Goal: Information Seeking & Learning: Learn about a topic

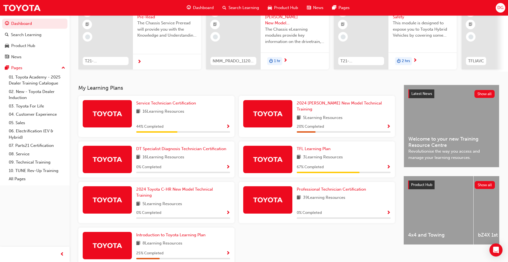
scroll to position [55, 0]
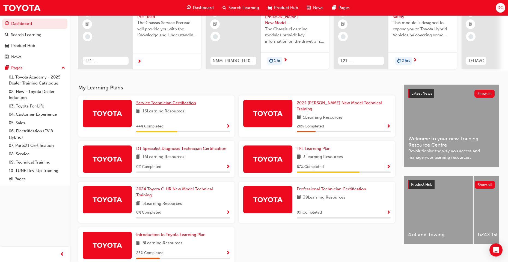
click at [173, 105] on span "Service Technician Certification" at bounding box center [166, 102] width 60 height 5
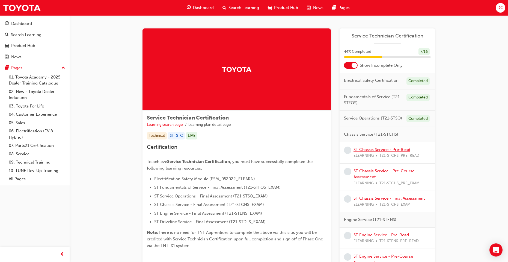
click at [380, 151] on link "ST Chassis Service - Pre-Read" at bounding box center [382, 149] width 57 height 5
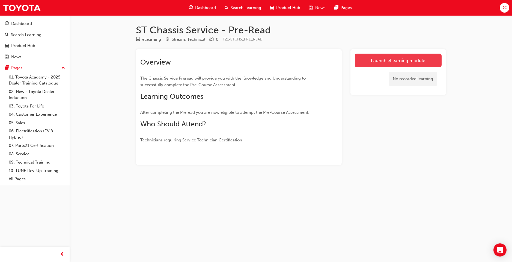
click at [397, 63] on link "Launch eLearning module" at bounding box center [398, 61] width 87 height 14
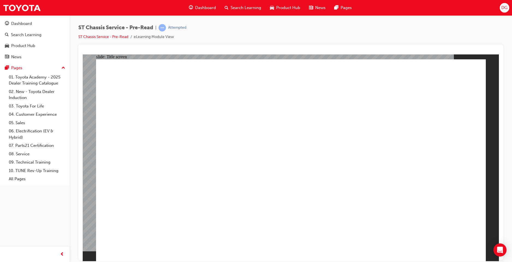
click at [339, 42] on div "ST Chassis Service - Pre-Read | Attempted ST Chassis Service - Pre-Read eLearni…" at bounding box center [290, 34] width 425 height 20
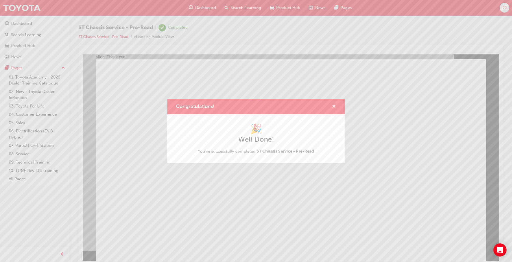
click at [336, 105] on span "cross-icon" at bounding box center [334, 106] width 4 height 5
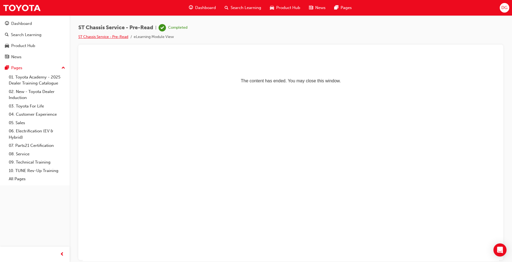
click at [111, 36] on link "ST Chassis Service - Pre-Read" at bounding box center [103, 36] width 50 height 5
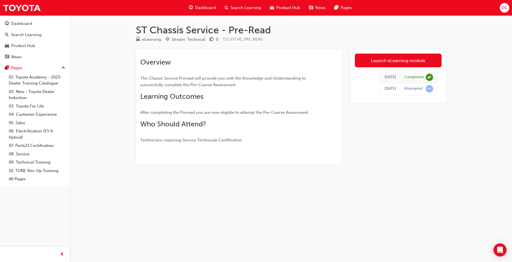
click at [204, 10] on span "Dashboard" at bounding box center [205, 8] width 21 height 6
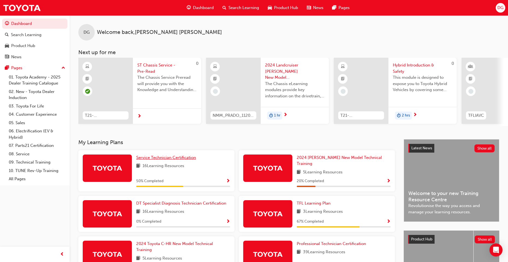
click at [166, 159] on span "Service Technician Certification" at bounding box center [166, 157] width 60 height 5
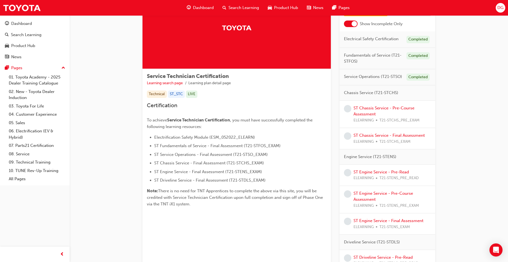
scroll to position [30, 0]
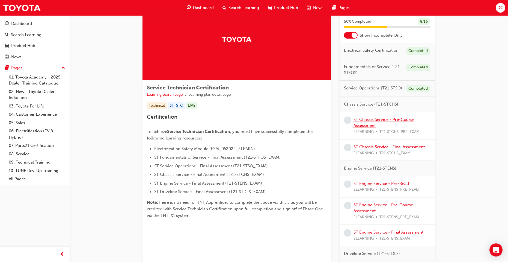
click at [383, 121] on link "ST Chassis Service - Pre-Course Assessment" at bounding box center [384, 122] width 61 height 11
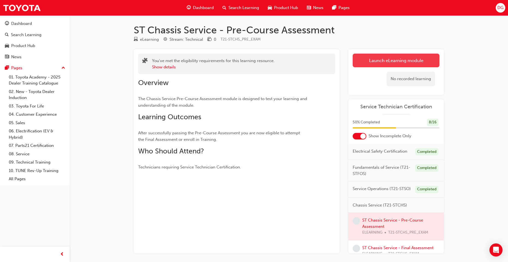
click at [395, 60] on link "Launch eLearning module" at bounding box center [396, 61] width 87 height 14
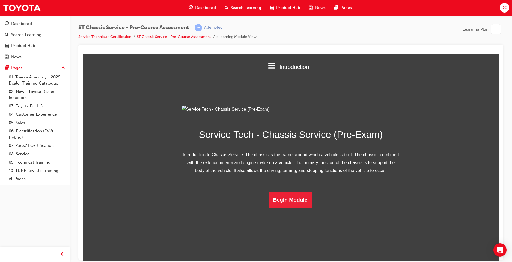
click at [508, 45] on div "ST Chassis Service - Pre-Course Assessment | Attempted Service Technician Certi…" at bounding box center [291, 131] width 443 height 233
click at [284, 207] on button "Begin Module" at bounding box center [290, 199] width 43 height 15
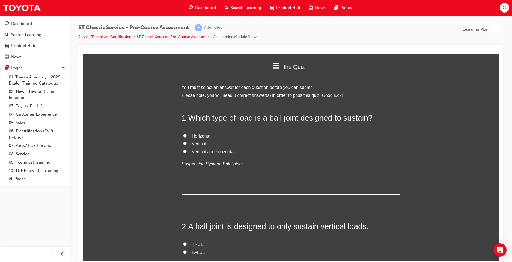
drag, startPoint x: 193, startPoint y: 118, endPoint x: 169, endPoint y: 114, distance: 24.3
click at [183, 144] on input "Vertical" at bounding box center [185, 143] width 4 height 4
radio input "true"
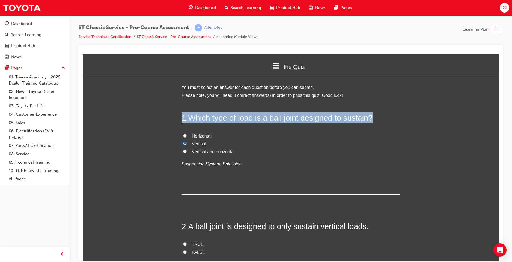
drag, startPoint x: 174, startPoint y: 114, endPoint x: 371, endPoint y: 118, distance: 197.2
copy h2 "1 . Which type of load is a ball joint designed to sustain?"
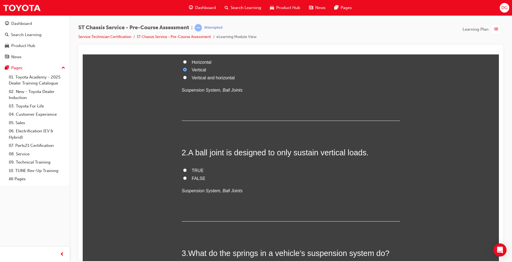
scroll to position [82, 0]
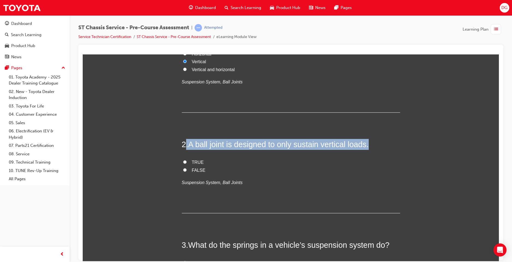
drag, startPoint x: 185, startPoint y: 142, endPoint x: 376, endPoint y: 137, distance: 191.2
copy h2 ". A ball joint is designed to only sustain vertical loads."
click at [184, 168] on input "FALSE" at bounding box center [185, 170] width 4 height 4
radio input "true"
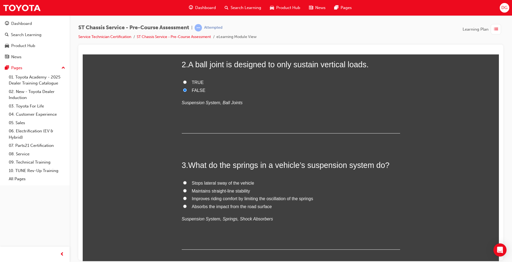
scroll to position [164, 0]
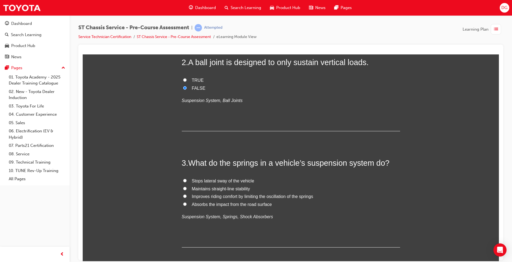
click at [183, 204] on input "Absorbs the impact from the road surface" at bounding box center [185, 204] width 4 height 4
radio input "true"
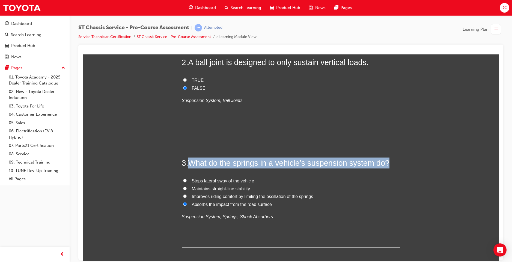
drag, startPoint x: 188, startPoint y: 161, endPoint x: 387, endPoint y: 161, distance: 199.0
click at [387, 161] on h2 "3 . What do the springs in a vehicle’s suspension system do?" at bounding box center [291, 162] width 218 height 11
copy span "What do the springs in a vehicle’s suspension system do?"
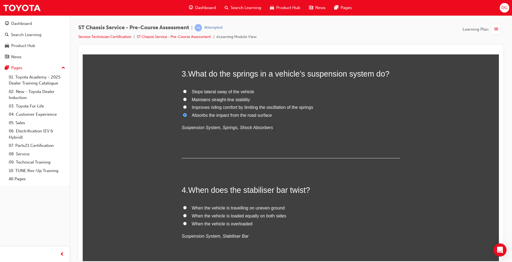
scroll to position [273, 0]
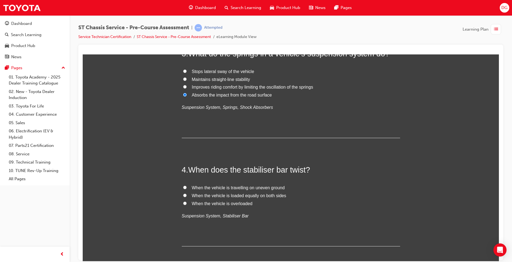
click at [183, 186] on input "When the vehicle is travelling on uneven ground" at bounding box center [185, 187] width 4 height 4
radio input "true"
click at [188, 168] on span "When does the stabiliser bar twist?" at bounding box center [249, 169] width 122 height 9
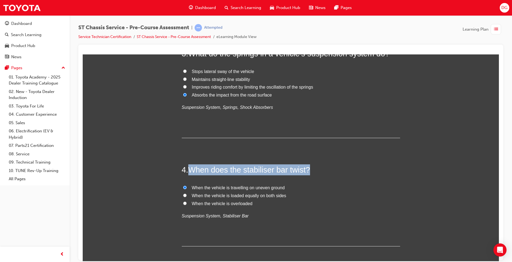
drag, startPoint x: 188, startPoint y: 168, endPoint x: 323, endPoint y: 167, distance: 135.4
click at [323, 167] on h2 "4 . When does the stabiliser bar twist?" at bounding box center [291, 169] width 218 height 11
copy div "When does the stabiliser bar twist?"
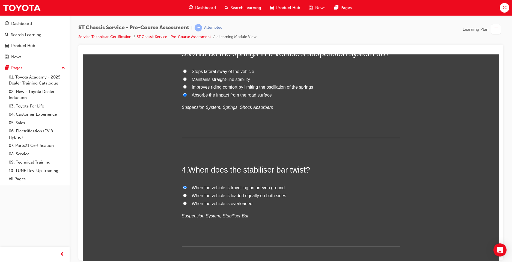
click at [255, 226] on div "4 . When does the stabiliser bar twist? When the vehicle is travelling on uneve…" at bounding box center [291, 205] width 218 height 82
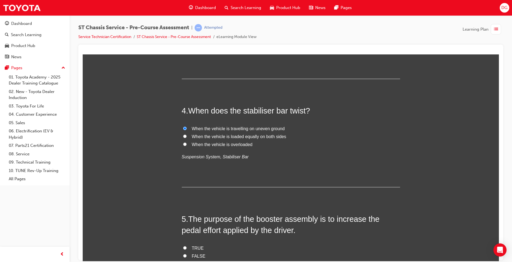
scroll to position [382, 0]
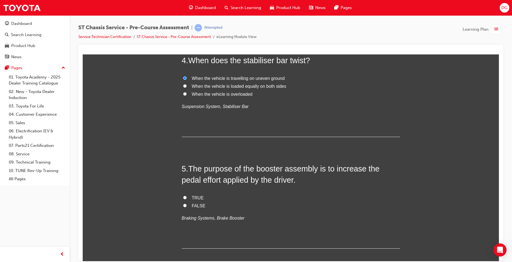
click at [184, 205] on input "FALSE" at bounding box center [185, 205] width 4 height 4
radio input "true"
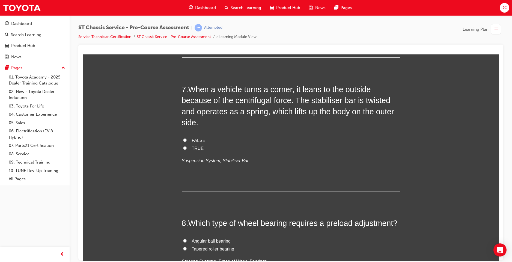
scroll to position [710, 0]
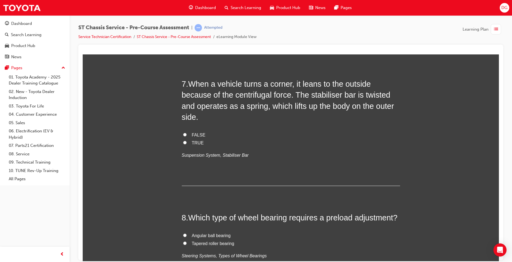
click at [184, 10] on input "Drum brake" at bounding box center [185, 9] width 4 height 4
radio input "true"
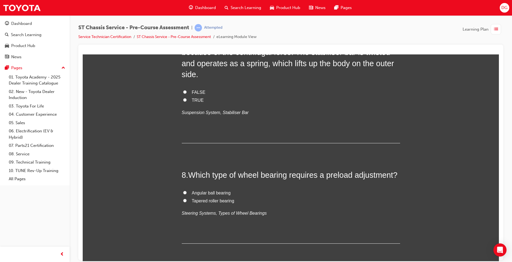
scroll to position [764, 0]
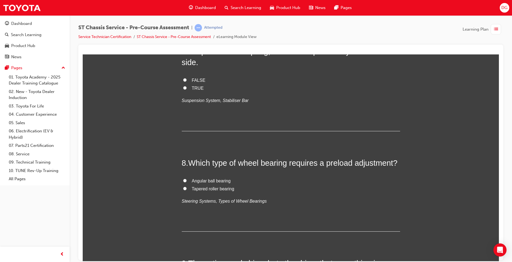
click at [184, 89] on input "TRUE" at bounding box center [185, 88] width 4 height 4
radio input "true"
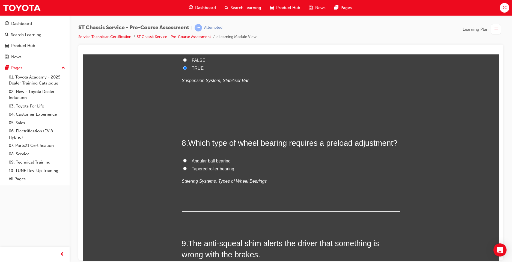
scroll to position [901, 0]
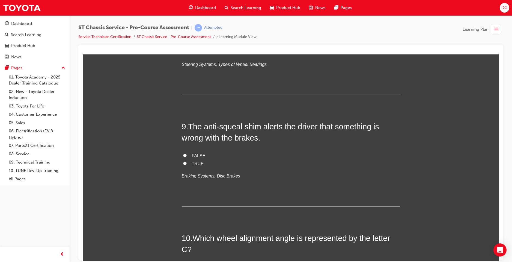
click at [183, 53] on input "Tapered roller bearing" at bounding box center [185, 52] width 4 height 4
radio input "true"
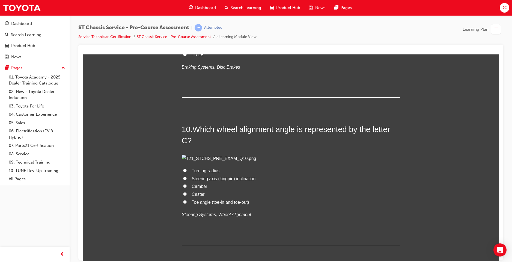
scroll to position [1010, 0]
click at [183, 48] on input "FALSE" at bounding box center [185, 46] width 4 height 4
radio input "true"
drag, startPoint x: 188, startPoint y: 156, endPoint x: 278, endPoint y: 166, distance: 90.1
click at [278, 34] on h2 "9 . The anti-squeal shim alerts the driver that something is wrong with the bra…" at bounding box center [291, 22] width 218 height 22
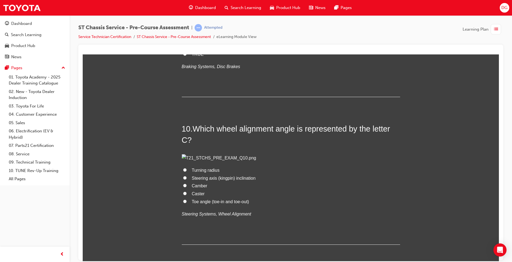
copy span "The anti-squeal shim alerts the driver that something is wrong with the brakes."
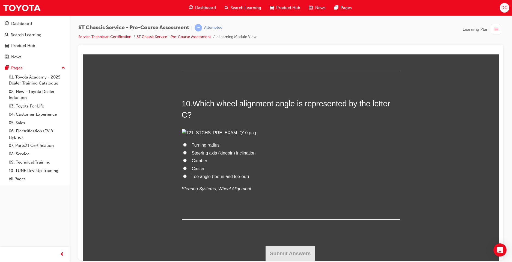
scroll to position [1283, 0]
click at [185, 172] on label "Caster" at bounding box center [291, 168] width 218 height 8
click at [185, 170] on input "Caster" at bounding box center [185, 168] width 4 height 4
radio input "true"
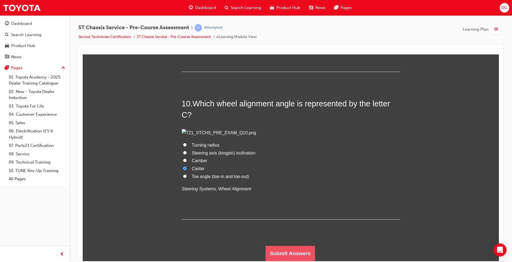
click at [298, 251] on button "Submit Answers" at bounding box center [291, 252] width 50 height 15
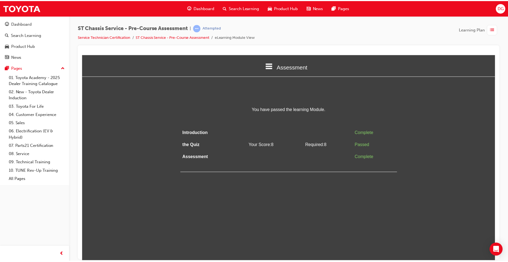
scroll to position [0, 0]
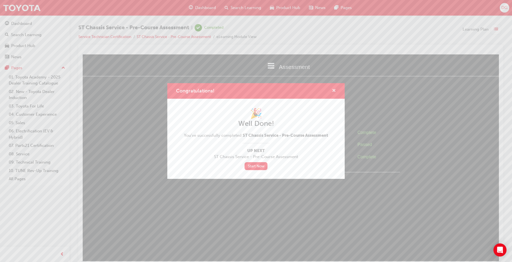
click at [334, 91] on span "cross-icon" at bounding box center [334, 90] width 4 height 5
click at [334, 90] on div "Assessment Introduction the Quiz Assessment You have passed the learning Module…" at bounding box center [291, 113] width 416 height 118
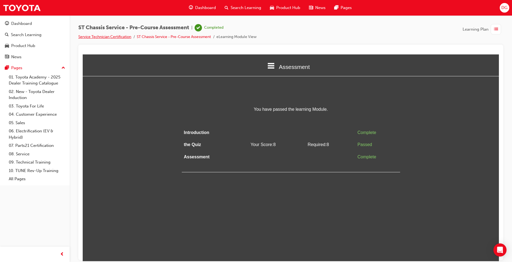
click at [122, 35] on link "Service Technician Certification" at bounding box center [104, 36] width 53 height 5
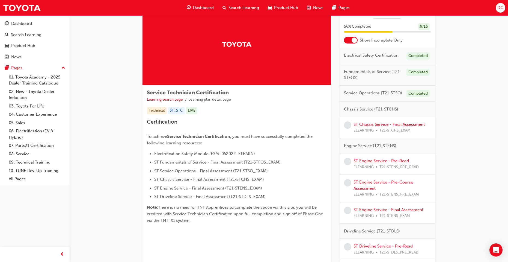
scroll to position [27, 0]
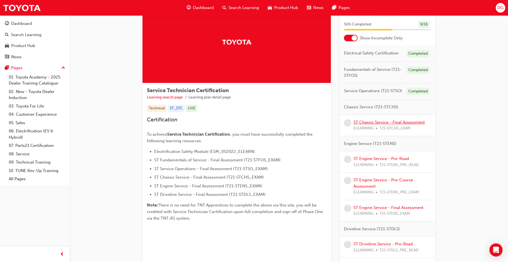
click at [364, 122] on link "ST Chassis Service - Final Assessment" at bounding box center [389, 122] width 71 height 5
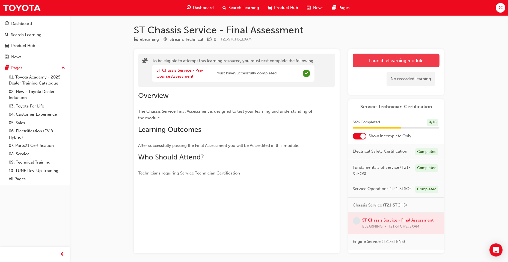
click at [355, 64] on button "Launch eLearning module" at bounding box center [396, 61] width 87 height 14
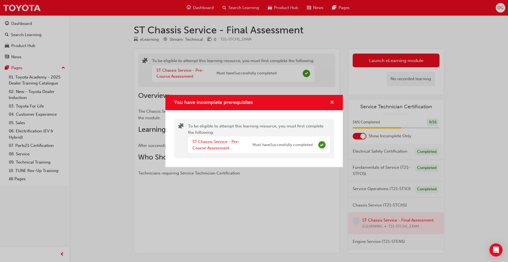
click at [331, 102] on span "cross-icon" at bounding box center [332, 102] width 4 height 5
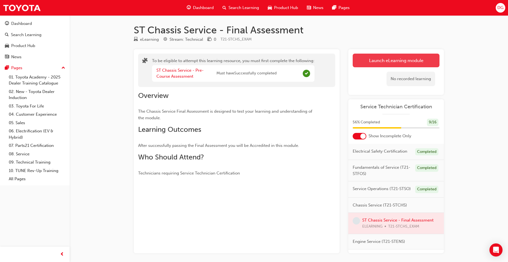
click at [362, 63] on button "Launch eLearning module" at bounding box center [396, 61] width 87 height 14
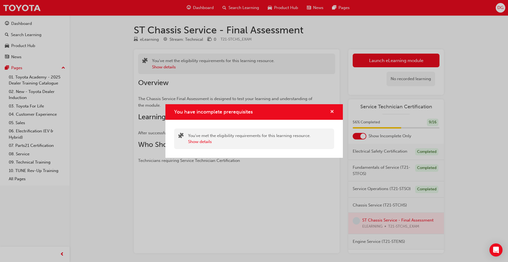
click at [331, 109] on span "cross-icon" at bounding box center [332, 111] width 4 height 5
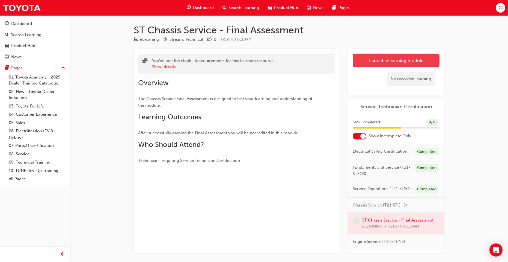
click at [363, 66] on button "Launch eLearning module" at bounding box center [396, 61] width 87 height 14
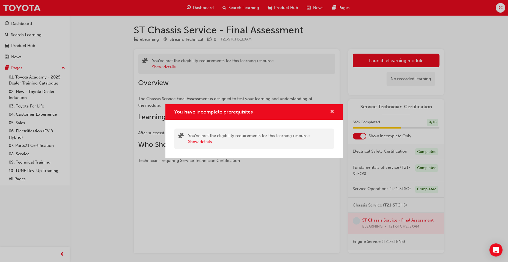
click at [333, 111] on span "cross-icon" at bounding box center [332, 111] width 4 height 5
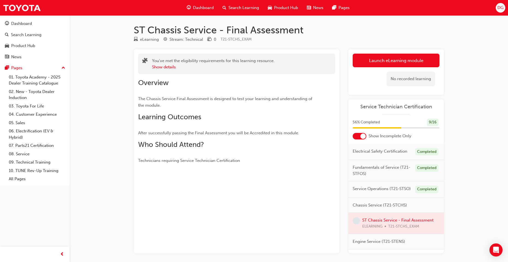
click at [203, 10] on span "Dashboard" at bounding box center [203, 8] width 21 height 6
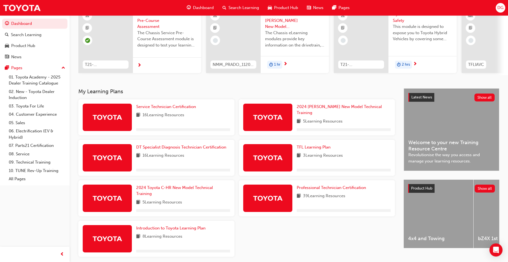
scroll to position [55, 0]
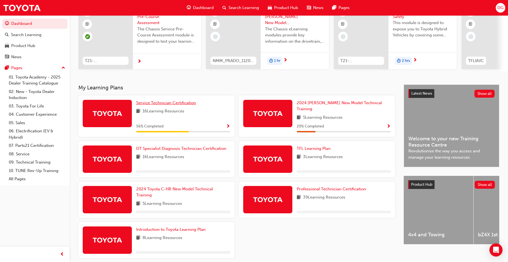
click at [176, 103] on span "Service Technician Certification" at bounding box center [166, 102] width 60 height 5
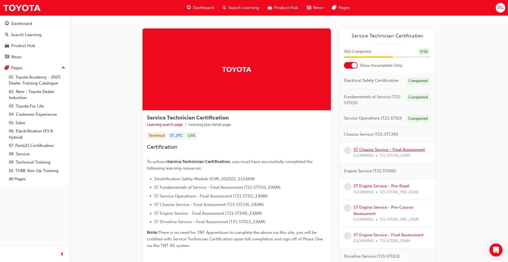
click at [366, 150] on link "ST Chassis Service - Final Assessment" at bounding box center [389, 149] width 71 height 5
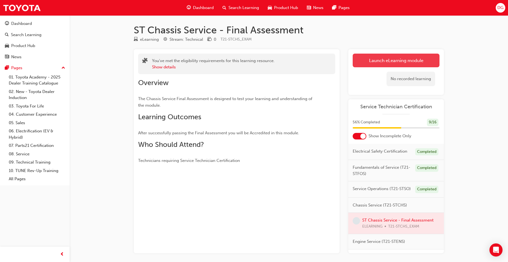
click at [358, 58] on button "Launch eLearning module" at bounding box center [396, 61] width 87 height 14
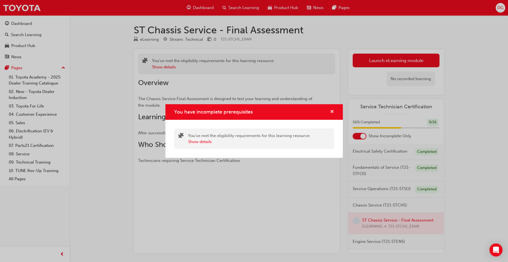
click at [332, 110] on span "cross-icon" at bounding box center [332, 111] width 4 height 5
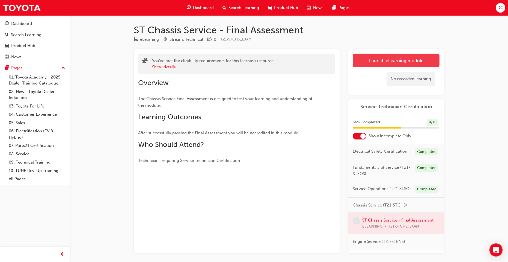
click at [383, 65] on button "Launch eLearning module" at bounding box center [396, 61] width 87 height 14
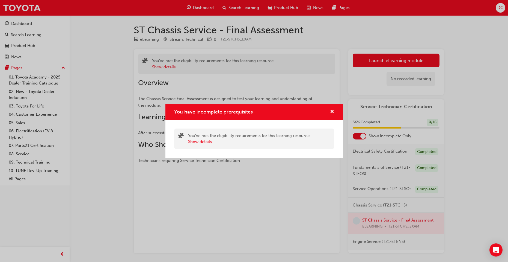
click at [328, 113] on div "You have incomplete prerequisites" at bounding box center [330, 111] width 8 height 7
click at [331, 112] on span "cross-icon" at bounding box center [332, 111] width 4 height 5
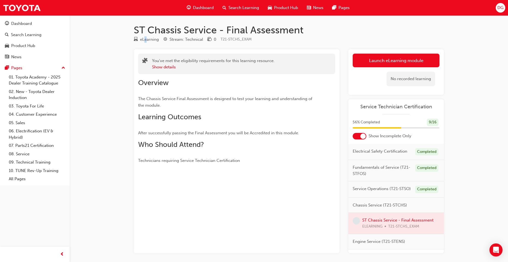
click at [146, 41] on div "eLearning" at bounding box center [149, 39] width 19 height 6
copy div "e"
click at [243, 26] on h1 "ST Chassis Service - Final Assessment" at bounding box center [289, 30] width 310 height 12
click at [197, 11] on span "Dashboard" at bounding box center [203, 8] width 21 height 6
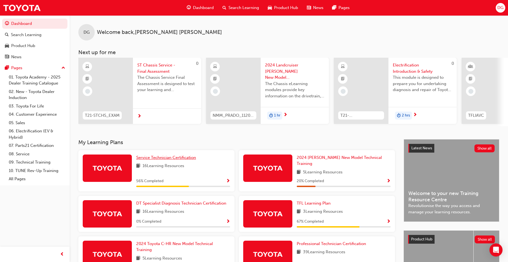
click at [173, 160] on span "Service Technician Certification" at bounding box center [166, 157] width 60 height 5
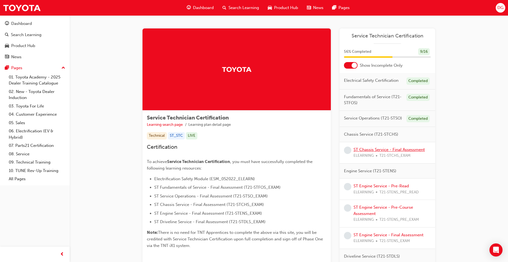
click at [387, 150] on link "ST Chassis Service - Final Assessment" at bounding box center [389, 149] width 71 height 5
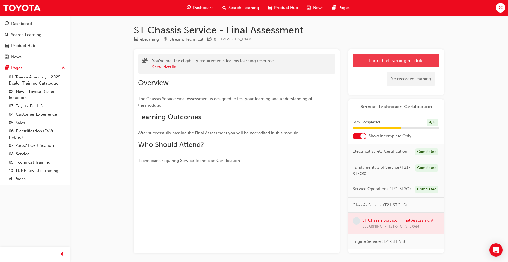
click at [368, 66] on link "Launch eLearning module" at bounding box center [396, 61] width 87 height 14
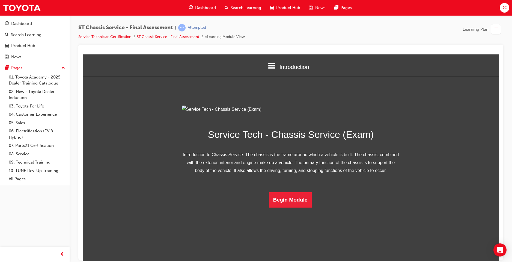
scroll to position [7, 0]
click at [285, 207] on button "Begin Module" at bounding box center [290, 199] width 43 height 15
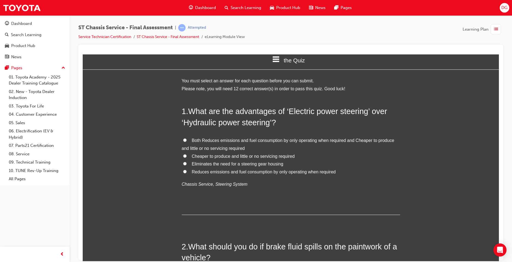
scroll to position [0, 0]
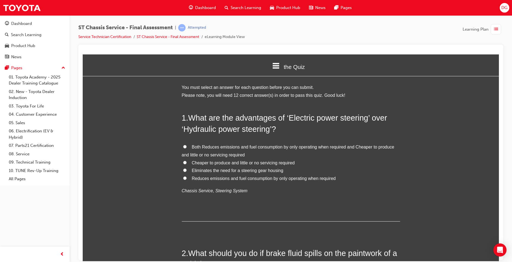
click at [199, 145] on span "Both Reduces emissions and fuel consumption by only operating when required and…" at bounding box center [288, 150] width 213 height 13
click at [187, 145] on input "Both Reduces emissions and fuel consumption by only operating when required and…" at bounding box center [185, 146] width 4 height 4
radio input "true"
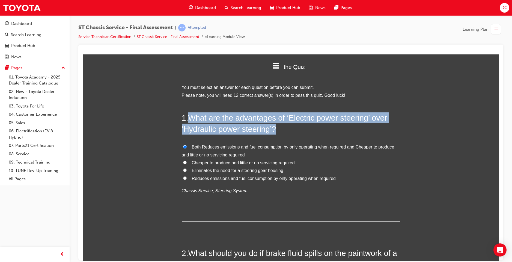
drag, startPoint x: 187, startPoint y: 116, endPoint x: 286, endPoint y: 129, distance: 99.9
click at [286, 129] on h2 "1 . What are the advantages of ‘Electric power steering’ over ‘Hydraulic power …" at bounding box center [291, 123] width 218 height 22
copy h2 "What are the advantages of ‘Electric power steering’ over ‘Hydraulic power stee…"
click at [302, 127] on h2 "1 . What are the advantages of ‘Electric power steering’ over ‘Hydraulic power …" at bounding box center [291, 123] width 218 height 22
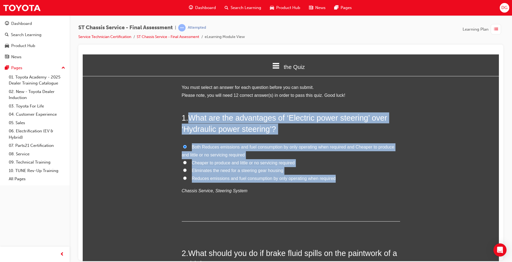
drag, startPoint x: 189, startPoint y: 115, endPoint x: 323, endPoint y: 172, distance: 145.5
click at [339, 181] on div "1 . What are the advantages of ‘Electric power steering’ over ‘Hydraulic power …" at bounding box center [291, 166] width 218 height 109
copy div "What are the advantages of ‘Electric power steering’ over ‘Hydraulic power stee…"
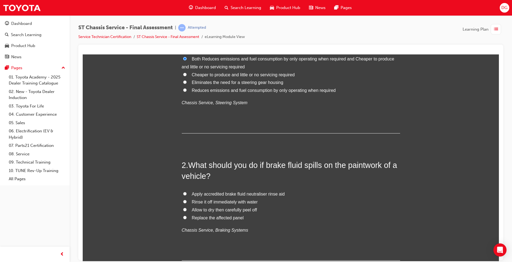
scroll to position [109, 0]
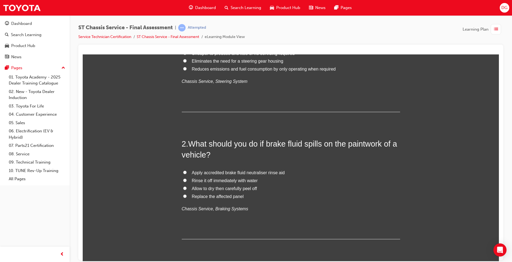
click at [183, 179] on input "Rinse it off immediately with water" at bounding box center [185, 180] width 4 height 4
radio input "true"
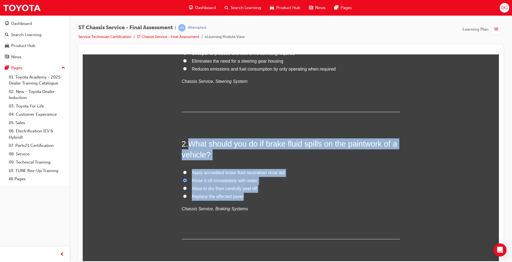
drag, startPoint x: 188, startPoint y: 143, endPoint x: 259, endPoint y: 196, distance: 89.5
click at [259, 196] on div "2 . What should you do if brake fluid spills on the paintwork of a vehicle? App…" at bounding box center [291, 188] width 218 height 101
copy div "What should you do if brake fluid spills on the paintwork of a vehicle? Apply a…"
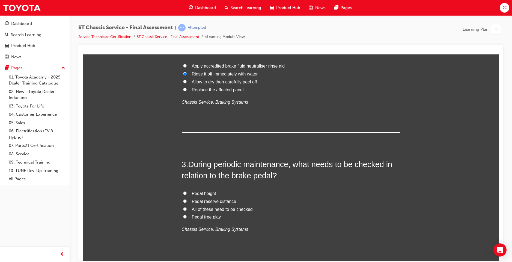
scroll to position [218, 0]
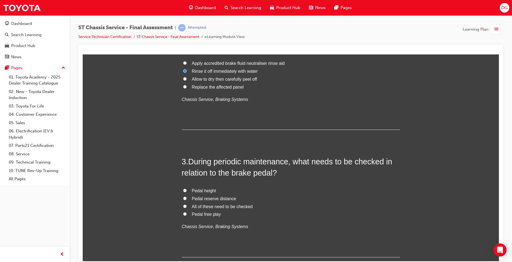
click at [183, 205] on input "All of these need to be checked" at bounding box center [185, 206] width 4 height 4
radio input "true"
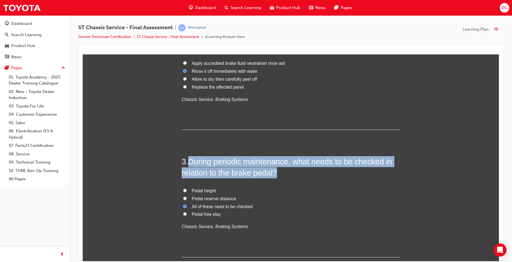
drag, startPoint x: 188, startPoint y: 160, endPoint x: 291, endPoint y: 177, distance: 104.3
click at [291, 177] on h2 "3 . During periodic maintenance, what needs to be checked in relation to the br…" at bounding box center [291, 167] width 218 height 22
copy span "During periodic maintenance, what needs to be checked in relation to the brake …"
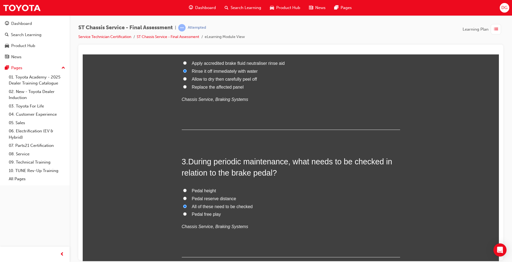
click at [265, 240] on div "3 . During periodic maintenance, what needs to be checked in relation to the br…" at bounding box center [291, 206] width 218 height 101
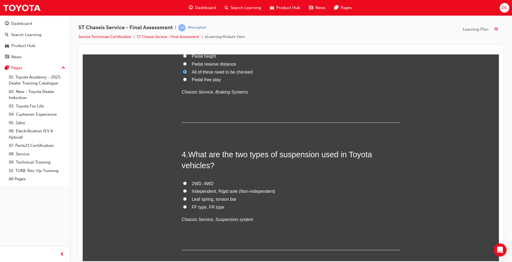
scroll to position [355, 0]
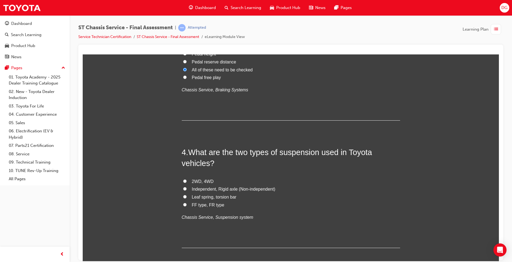
click at [184, 188] on input "Independent, Rigid axle (Non-independent)" at bounding box center [185, 188] width 4 height 4
radio input "true"
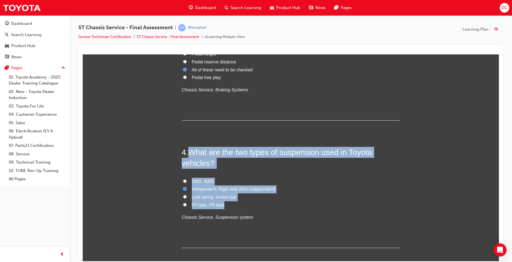
drag, startPoint x: 189, startPoint y: 150, endPoint x: 244, endPoint y: 205, distance: 77.6
click at [244, 205] on div "4 . What are the two types of suspension used in Toyota vehicles? 2WD, 4WD Inde…" at bounding box center [291, 196] width 218 height 101
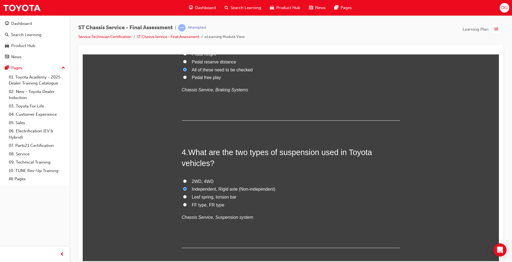
click at [387, 245] on div "4 . What are the two types of suspension used in Toyota vehicles? 2WD, 4WD Inde…" at bounding box center [291, 196] width 218 height 101
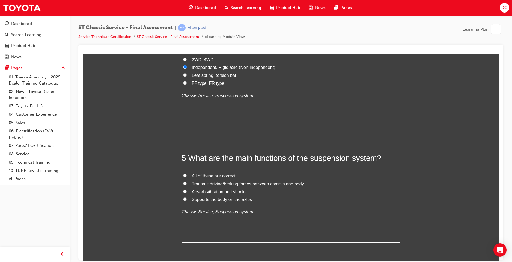
scroll to position [491, 0]
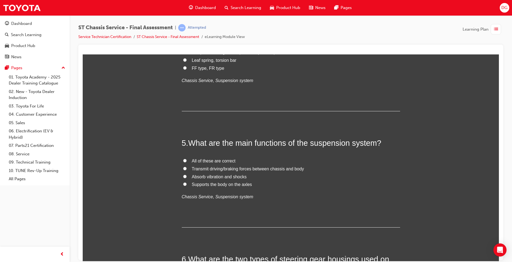
click at [183, 159] on input "All of these are correct" at bounding box center [185, 160] width 4 height 4
radio input "true"
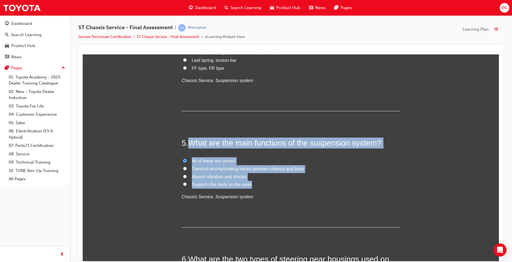
drag, startPoint x: 187, startPoint y: 141, endPoint x: 369, endPoint y: 183, distance: 186.9
click at [369, 183] on div "5 . What are the main functions of the suspension system? All of these are corr…" at bounding box center [291, 182] width 218 height 90
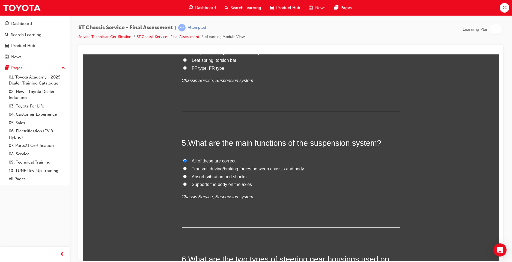
click at [215, 216] on div "5 . What are the main functions of the suspension system? All of these are corr…" at bounding box center [291, 182] width 218 height 90
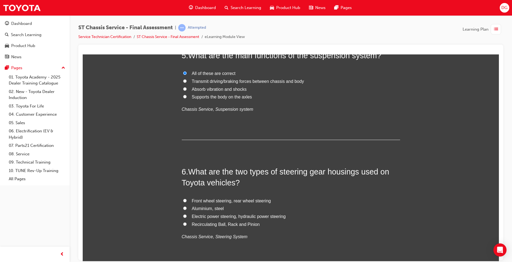
scroll to position [601, 0]
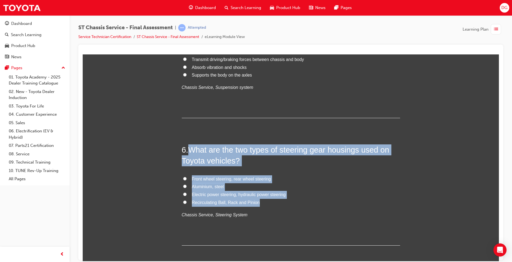
drag, startPoint x: 188, startPoint y: 148, endPoint x: 274, endPoint y: 201, distance: 101.1
click at [274, 201] on div "6 . What are the two types of steering gear housings used on Toyota vehicles? F…" at bounding box center [291, 194] width 218 height 101
click at [184, 203] on input "Recirculating Ball, Rack and Pinion" at bounding box center [185, 202] width 4 height 4
radio input "true"
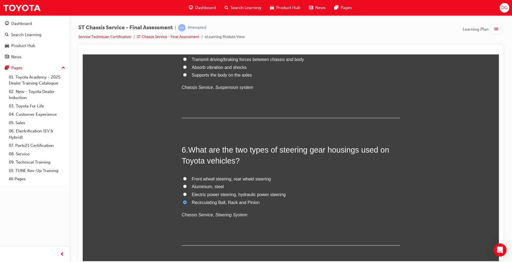
click at [315, 236] on div "6 . What are the two types of steering gear housings used on Toyota vehicles? F…" at bounding box center [291, 194] width 218 height 101
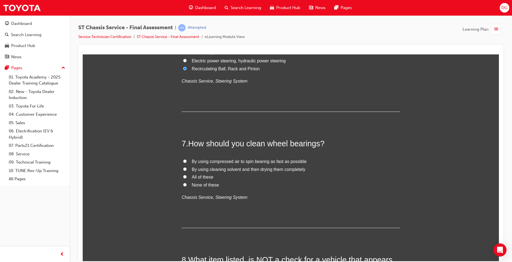
scroll to position [737, 0]
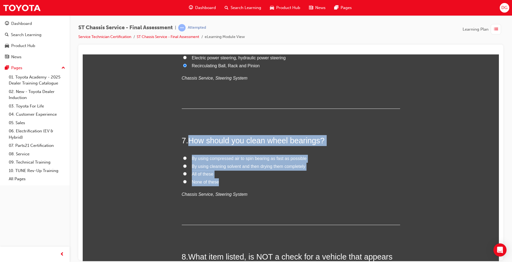
drag, startPoint x: 188, startPoint y: 138, endPoint x: 238, endPoint y: 183, distance: 67.6
click at [238, 183] on div "7 . How should you clean wheel bearings? By using compressed air to spin bearin…" at bounding box center [291, 180] width 218 height 90
click at [183, 165] on input "By using cleaning solvent and then drying them completely" at bounding box center [185, 166] width 4 height 4
radio input "true"
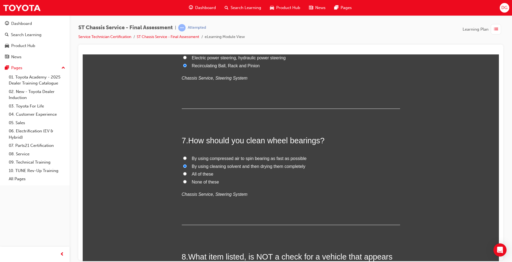
click at [259, 215] on div "7 . How should you clean wheel bearings? By using compressed air to spin bearin…" at bounding box center [291, 180] width 218 height 90
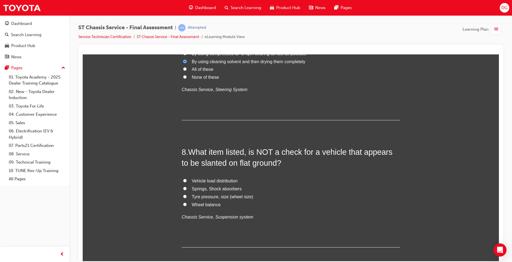
scroll to position [846, 0]
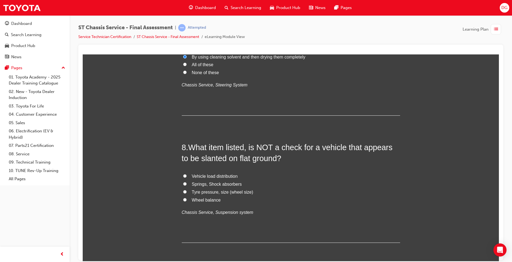
click at [183, 199] on input "Wheel balance" at bounding box center [185, 199] width 4 height 4
radio input "true"
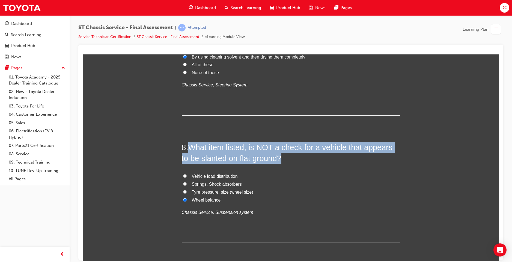
drag, startPoint x: 186, startPoint y: 144, endPoint x: 302, endPoint y: 156, distance: 116.4
click at [302, 156] on h2 "8 . What item listed, is NOT a check for a vehicle that appears to be slanted o…" at bounding box center [291, 152] width 218 height 22
click at [286, 158] on h2 "8 . What item listed, is NOT a check for a vehicle that appears to be slanted o…" at bounding box center [291, 152] width 218 height 22
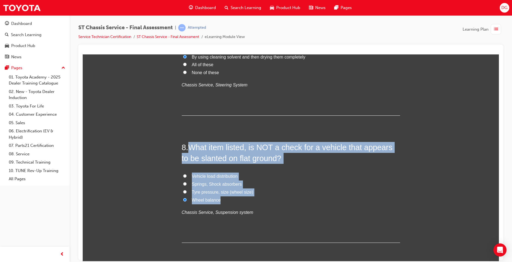
drag, startPoint x: 191, startPoint y: 146, endPoint x: 231, endPoint y: 197, distance: 64.9
click at [231, 197] on div "8 . What item listed, is NOT a check for a vehicle that appears to be slanted o…" at bounding box center [291, 191] width 218 height 101
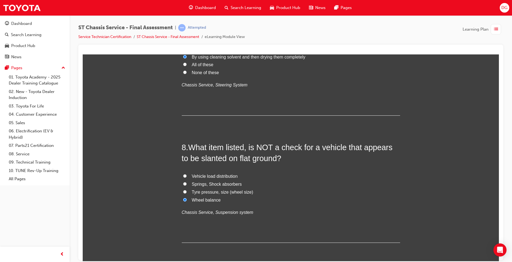
click at [262, 216] on div "8 . What item listed, is NOT a check for a vehicle that appears to be slanted o…" at bounding box center [291, 191] width 218 height 101
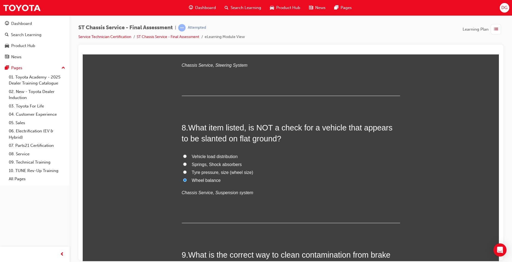
scroll to position [983, 0]
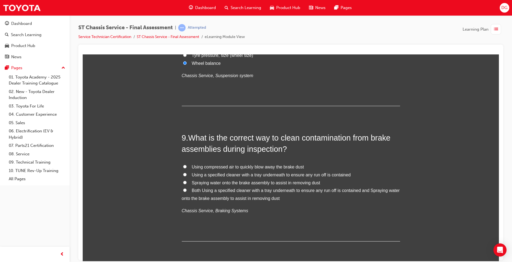
drag, startPoint x: 183, startPoint y: 173, endPoint x: 186, endPoint y: 176, distance: 3.9
click at [183, 173] on input "Using a specified cleaner with a tray underneath to ensure any run off is conta…" at bounding box center [185, 174] width 4 height 4
radio input "true"
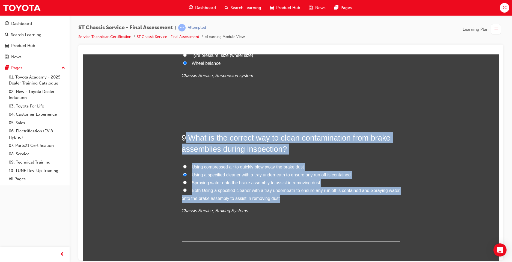
drag, startPoint x: 281, startPoint y: 199, endPoint x: 183, endPoint y: 136, distance: 117.4
click at [183, 136] on div "9 . What is the correct way to clean contamination from brake assemblies during…" at bounding box center [291, 186] width 218 height 109
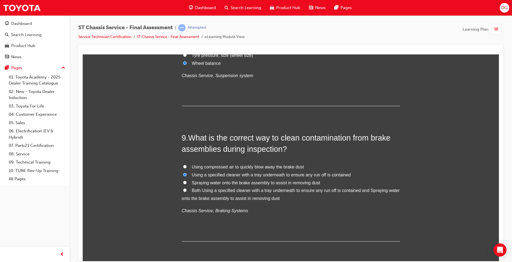
click at [125, 99] on div "You must select an answer for each question before you can submit. Please note,…" at bounding box center [291, 59] width 416 height 1918
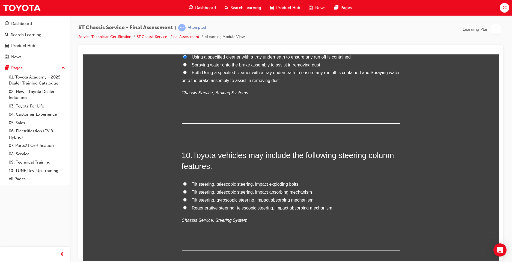
scroll to position [1119, 0]
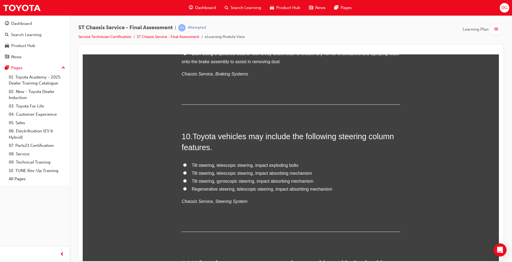
click at [183, 171] on input "Tilt steering, telescopic steering, impact absorbing mechanism" at bounding box center [185, 173] width 4 height 4
radio input "true"
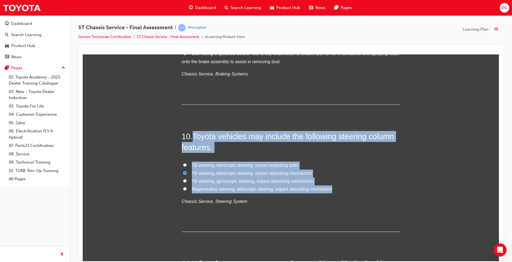
drag, startPoint x: 194, startPoint y: 134, endPoint x: 336, endPoint y: 186, distance: 152.0
click at [336, 186] on div "10 . Toyota vehicles may include the following steering column features. Tilt s…" at bounding box center [291, 181] width 218 height 101
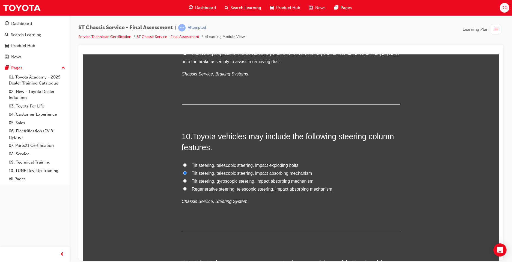
drag, startPoint x: 234, startPoint y: 226, endPoint x: 231, endPoint y: 226, distance: 2.7
click at [234, 226] on div "10 . Toyota vehicles may include the following steering column features. Tilt s…" at bounding box center [291, 181] width 218 height 101
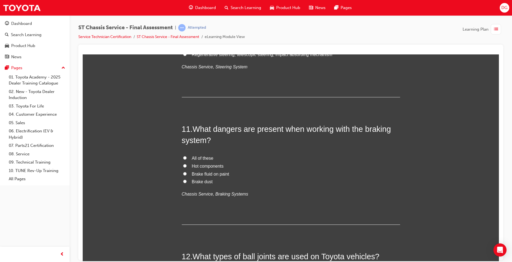
scroll to position [1256, 0]
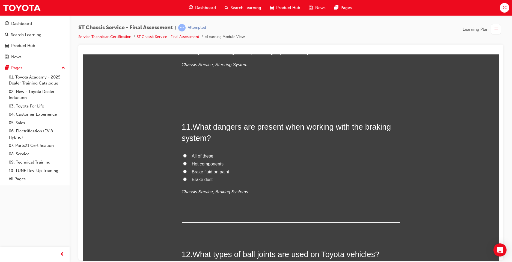
click at [183, 155] on input "All of these" at bounding box center [185, 155] width 4 height 4
radio input "true"
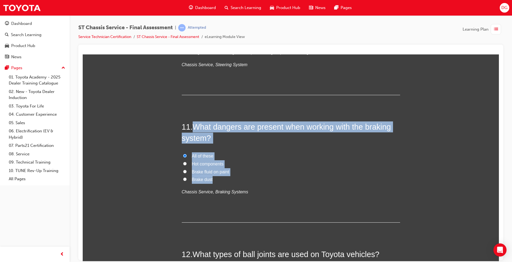
drag, startPoint x: 193, startPoint y: 125, endPoint x: 234, endPoint y: 179, distance: 67.6
click at [234, 179] on div "11 . What dangers are present when working with the braking system? All of thes…" at bounding box center [291, 171] width 218 height 101
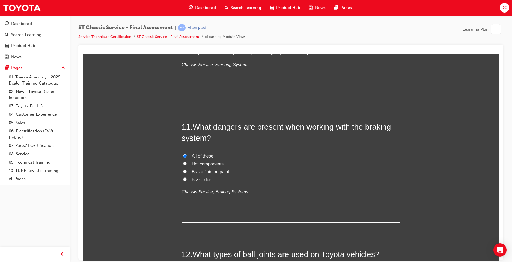
click at [251, 217] on div "11 . What dangers are present when working with the braking system? All of thes…" at bounding box center [291, 171] width 218 height 101
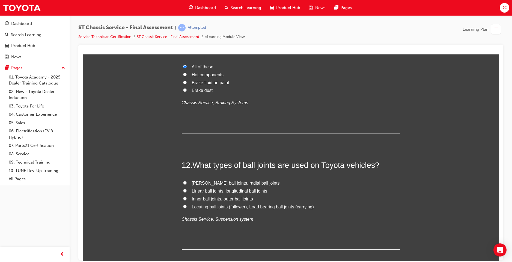
scroll to position [1392, 0]
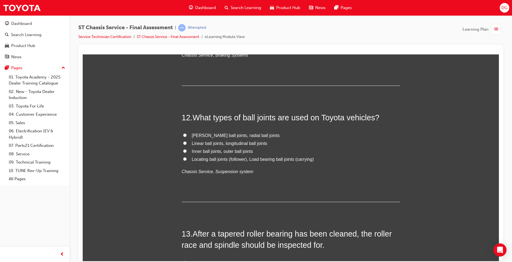
click at [183, 158] on input "Locating ball joints (follower), Load bearing ball joints (carrying)" at bounding box center [185, 159] width 4 height 4
radio input "true"
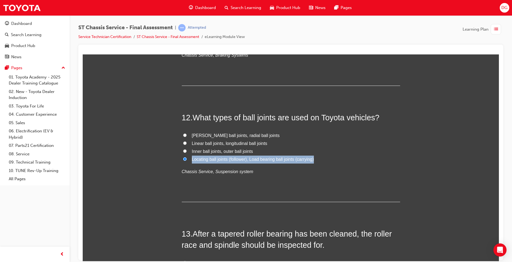
drag, startPoint x: 316, startPoint y: 161, endPoint x: 328, endPoint y: 154, distance: 13.2
click at [328, 154] on div "[PERSON_NAME] ball joints, radial ball joints Linear ball joints, longitudinal …" at bounding box center [291, 153] width 218 height 44
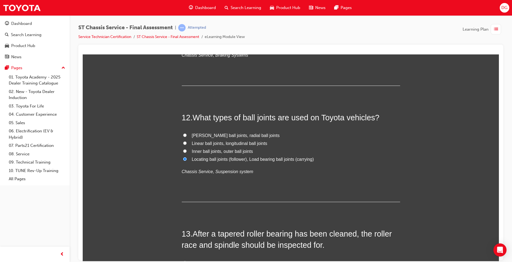
click at [186, 141] on label "Linear ball joints, longitudinal ball joints" at bounding box center [291, 143] width 218 height 8
click at [186, 141] on input "Linear ball joints, longitudinal ball joints" at bounding box center [185, 143] width 4 height 4
radio input "true"
drag, startPoint x: 330, startPoint y: 161, endPoint x: 351, endPoint y: 164, distance: 21.0
click at [351, 164] on div "[PERSON_NAME] ball joints, radial ball joints Linear ball joints, longitudinal …" at bounding box center [291, 153] width 218 height 44
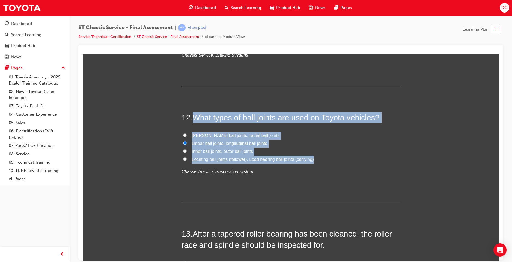
drag, startPoint x: 323, startPoint y: 161, endPoint x: 194, endPoint y: 114, distance: 137.7
click at [194, 114] on div "12 . What types of ball joints are used on Toyota vehicles? [PERSON_NAME] ball …" at bounding box center [291, 157] width 218 height 90
click at [186, 158] on label "Locating ball joints (follower), Load bearing ball joints (carrying)" at bounding box center [291, 159] width 218 height 8
click at [186, 158] on input "Locating ball joints (follower), Load bearing ball joints (carrying)" at bounding box center [185, 159] width 4 height 4
radio input "true"
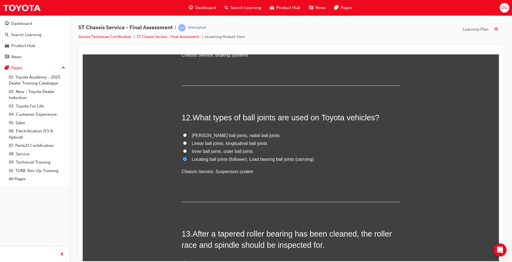
click at [187, 184] on div "12 . What types of ball joints are used on Toyota vehicles? [PERSON_NAME] ball …" at bounding box center [291, 157] width 218 height 90
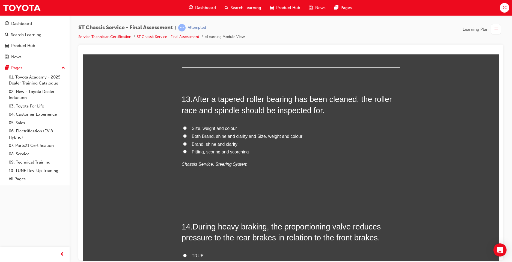
scroll to position [1529, 0]
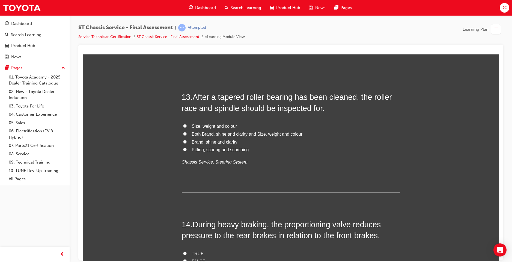
click at [183, 149] on input "Pitting, scoring and scorching" at bounding box center [185, 149] width 4 height 4
radio input "true"
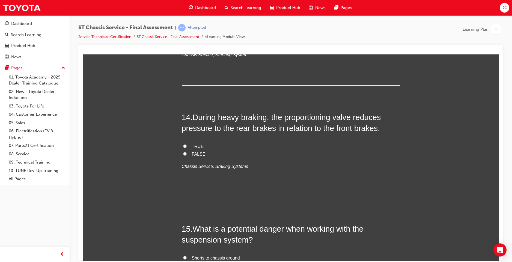
scroll to position [1638, 0]
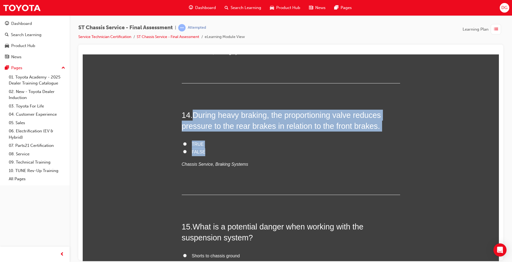
drag, startPoint x: 193, startPoint y: 114, endPoint x: 235, endPoint y: 150, distance: 55.1
click at [235, 150] on div "14 . During heavy braking, the proportioning valve reduces pressure to the rear…" at bounding box center [291, 151] width 218 height 85
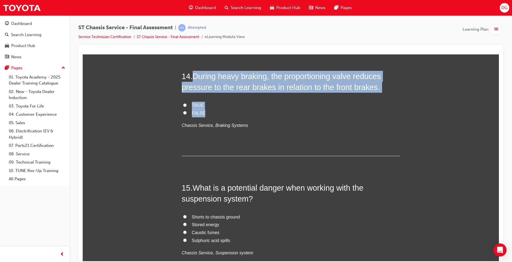
scroll to position [1693, 0]
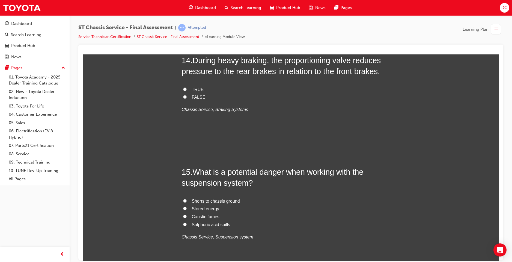
click at [182, 89] on label "TRUE" at bounding box center [291, 89] width 218 height 8
click at [183, 89] on input "TRUE" at bounding box center [185, 89] width 4 height 4
radio input "true"
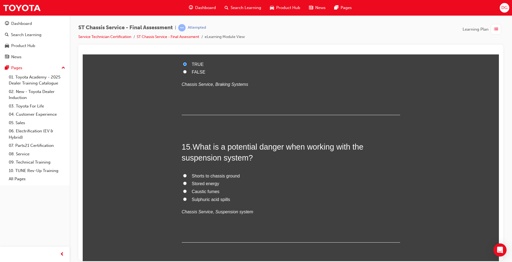
scroll to position [1720, 0]
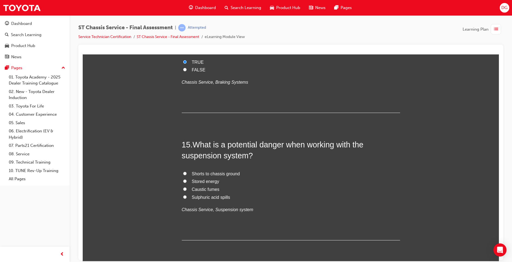
click at [186, 179] on label "Stored energy" at bounding box center [291, 181] width 218 height 8
click at [186, 179] on input "Stored energy" at bounding box center [185, 181] width 4 height 4
radio input "true"
click at [194, 141] on span "What is a potential danger when working with the suspension system?" at bounding box center [273, 150] width 182 height 20
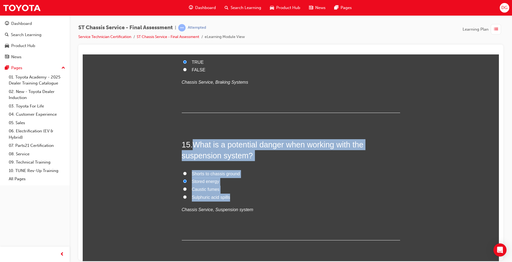
drag, startPoint x: 194, startPoint y: 141, endPoint x: 226, endPoint y: 197, distance: 63.8
click at [226, 197] on div "15 . What is a potential danger when working with the suspension system? Shorts…" at bounding box center [291, 189] width 218 height 101
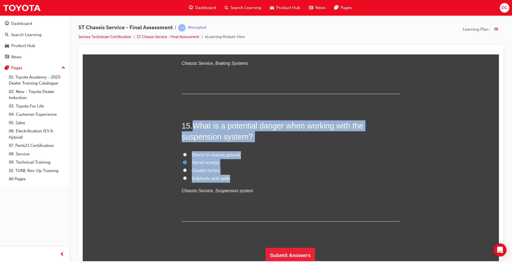
scroll to position [1741, 0]
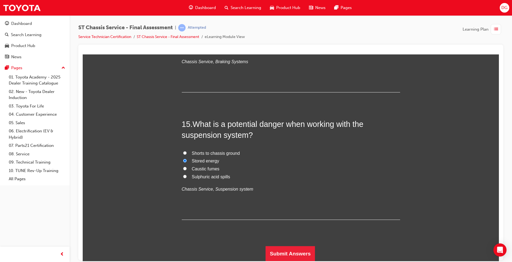
click at [291, 250] on button "Submit Answers" at bounding box center [291, 252] width 50 height 15
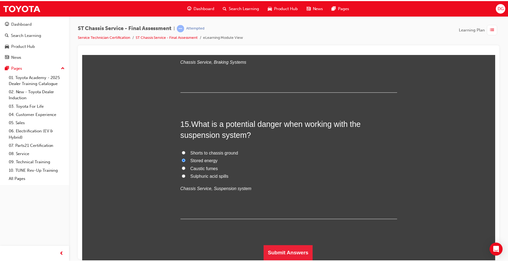
scroll to position [0, 0]
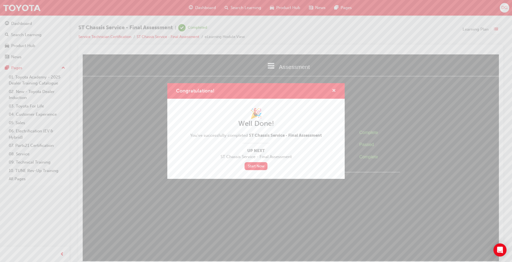
click at [334, 88] on span "cross-icon" at bounding box center [334, 90] width 4 height 5
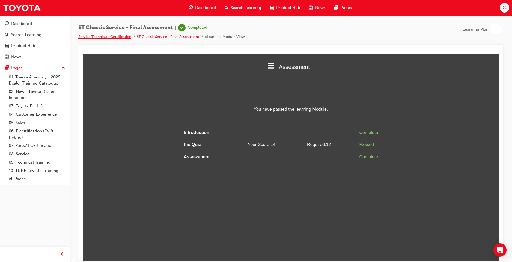
click at [112, 36] on link "Service Technician Certification" at bounding box center [104, 36] width 53 height 5
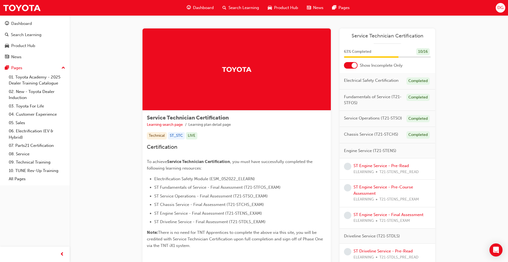
click at [207, 12] on div "Dashboard" at bounding box center [200, 7] width 36 height 11
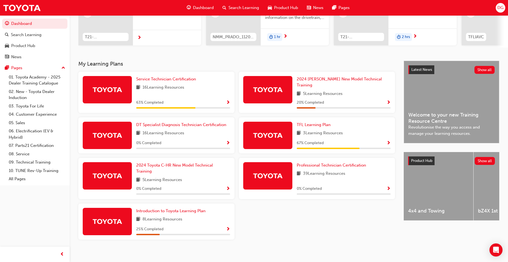
scroll to position [80, 0]
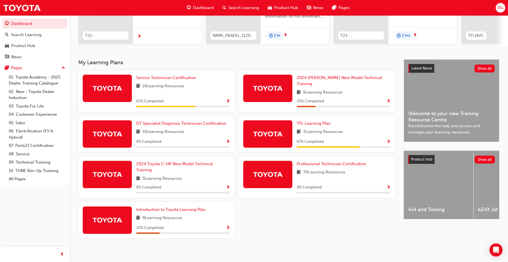
click at [389, 185] on span "Show Progress" at bounding box center [389, 187] width 4 height 5
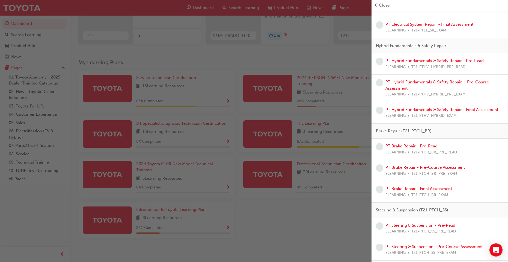
scroll to position [246, 0]
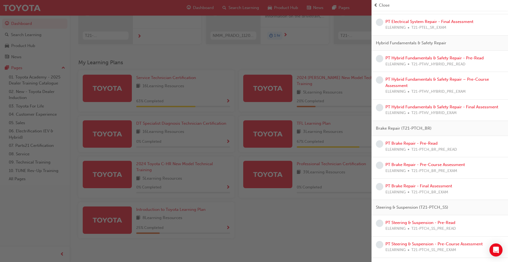
click at [292, 213] on div "button" at bounding box center [186, 131] width 372 height 262
